Goal: Register for event/course

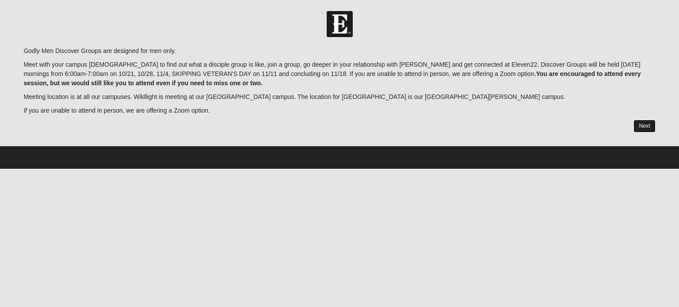
click at [644, 127] on link "Next" at bounding box center [645, 126] width 22 height 13
click at [641, 125] on link "Next" at bounding box center [645, 126] width 22 height 13
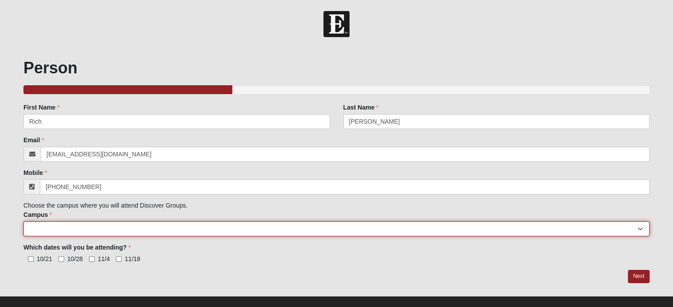
click at [639, 230] on select "[GEOGRAPHIC_DATA] [GEOGRAPHIC_DATA] (Coming Soon) Eleven22 Online [PERSON_NAME]…" at bounding box center [336, 229] width 626 height 15
select select "3"
click at [23, 222] on select "[GEOGRAPHIC_DATA] [GEOGRAPHIC_DATA] (Coming Soon) Eleven22 Online [PERSON_NAME]…" at bounding box center [336, 229] width 626 height 15
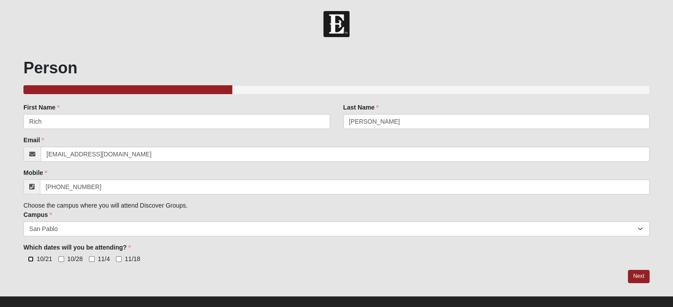
click at [29, 260] on input "10/21" at bounding box center [31, 260] width 6 height 6
checkbox input "true"
click at [58, 260] on input "10/28" at bounding box center [61, 260] width 6 height 6
checkbox input "true"
click at [118, 258] on input "11/18" at bounding box center [119, 260] width 6 height 6
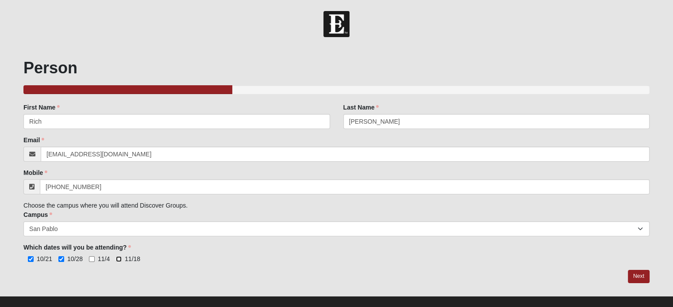
checkbox input "true"
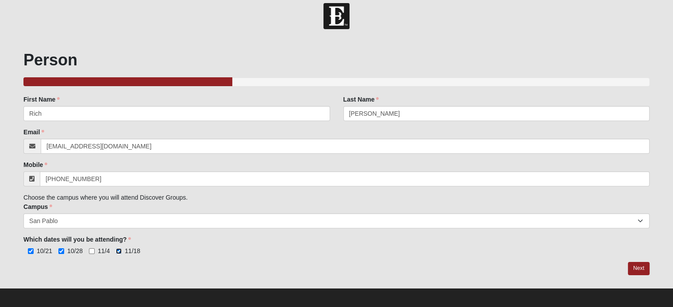
scroll to position [12, 0]
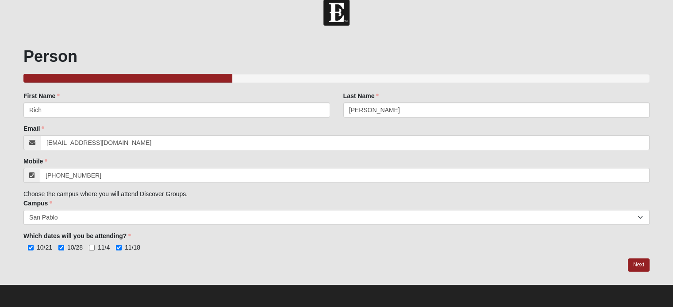
click at [89, 247] on div "10/21 10/28 11/4 11/18 Which dates will you be attending? is required." at bounding box center [336, 247] width 626 height 9
click at [93, 246] on input "11/4" at bounding box center [92, 248] width 6 height 6
checkbox input "true"
click at [637, 265] on link "Next" at bounding box center [639, 265] width 22 height 13
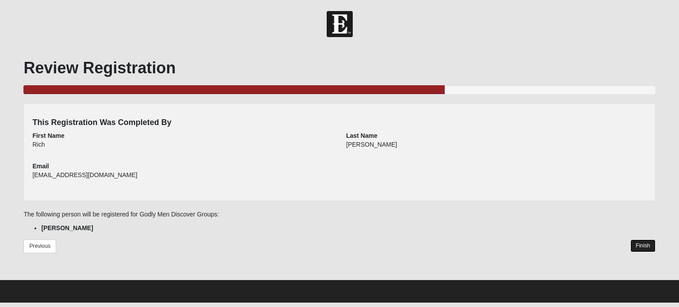
click at [640, 246] on link "Finish" at bounding box center [643, 246] width 25 height 13
